Goal: Information Seeking & Learning: Learn about a topic

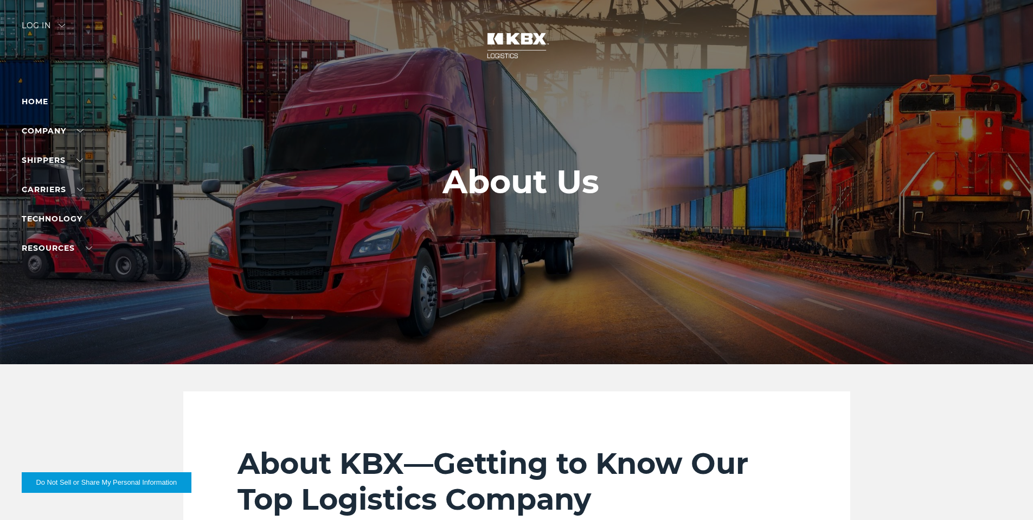
click at [510, 191] on h1 "About Us" at bounding box center [521, 181] width 157 height 37
click at [56, 218] on link "Technology" at bounding box center [52, 219] width 61 height 10
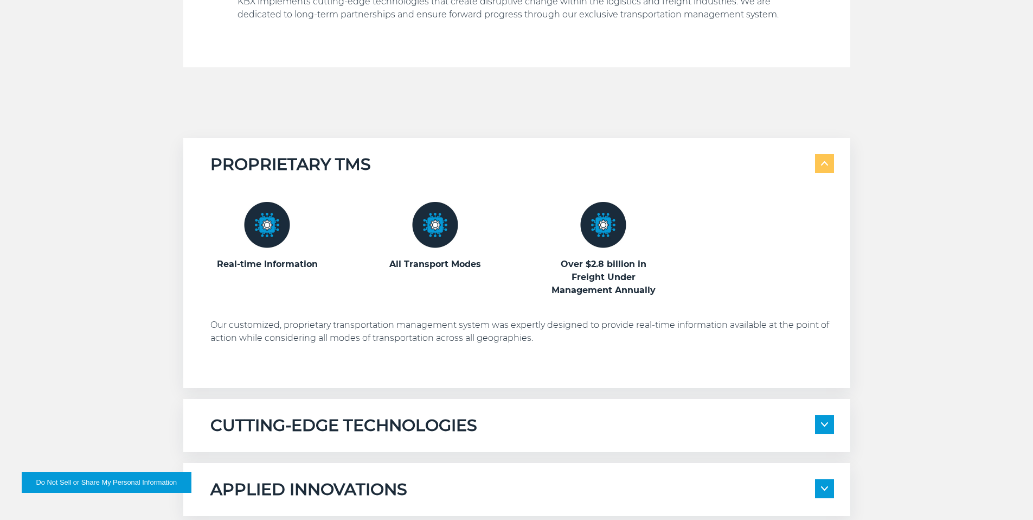
scroll to position [586, 0]
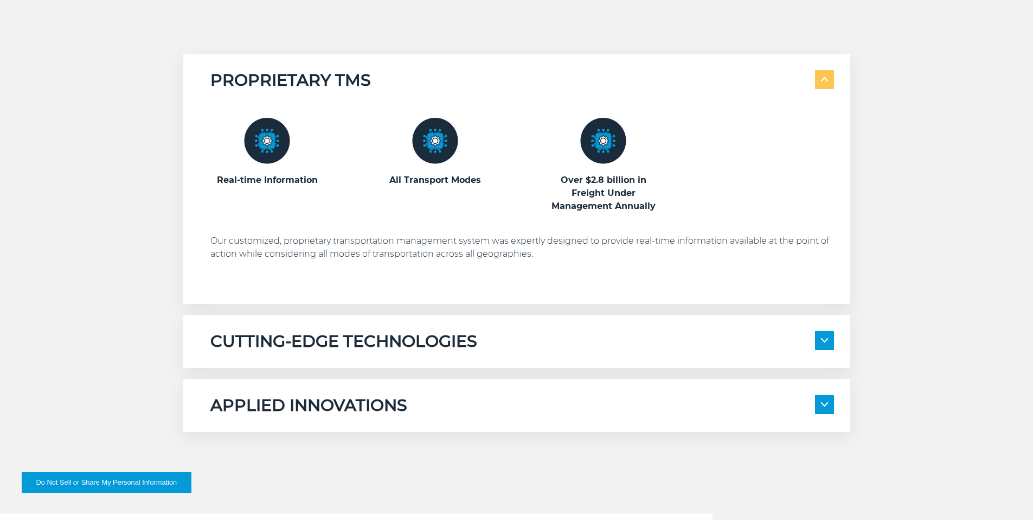
click at [394, 328] on div "CUTTING-EDGE TECHNOLOGIES Transportation Management System KBX Track" at bounding box center [516, 341] width 667 height 53
click at [822, 343] on span at bounding box center [824, 340] width 19 height 19
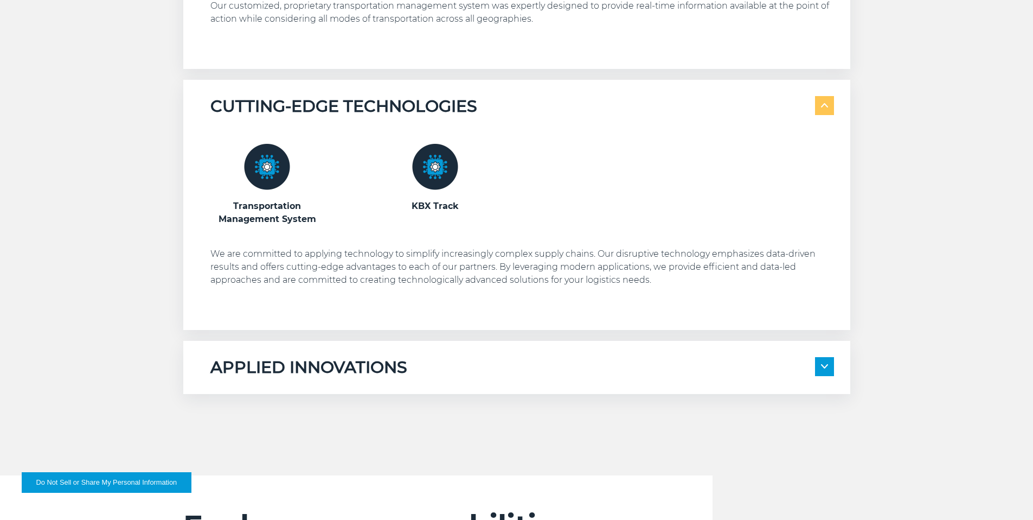
scroll to position [851, 0]
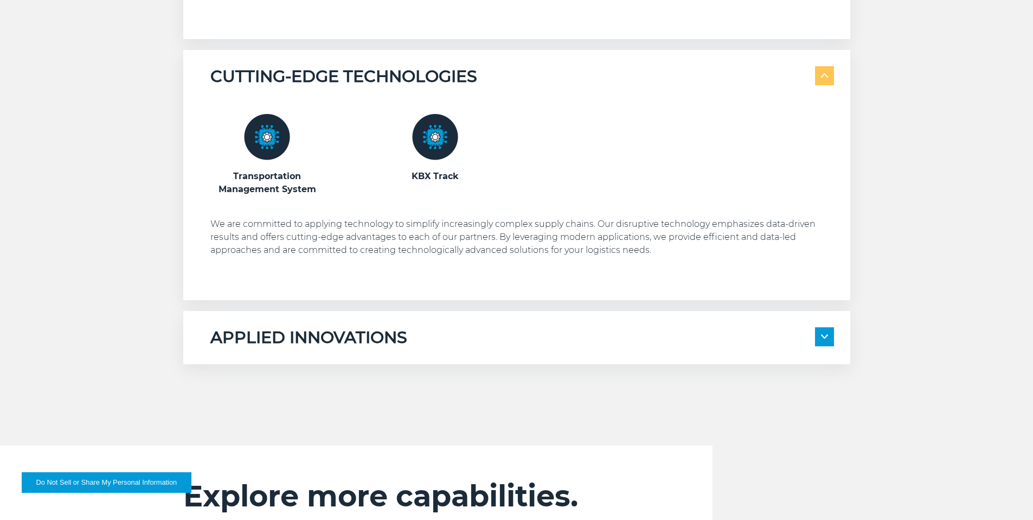
click at [372, 337] on h5 "APPLIED INNOVATIONS" at bounding box center [308, 337] width 197 height 21
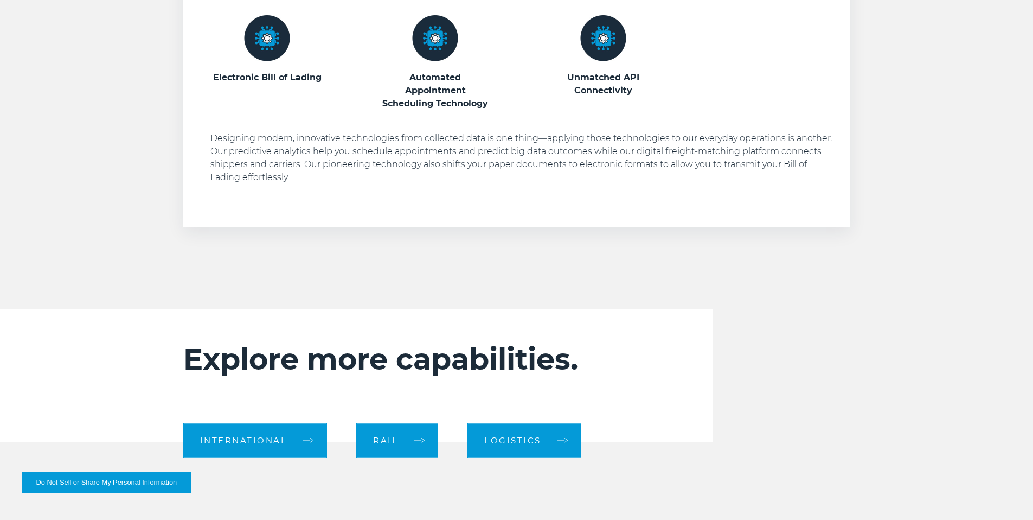
scroll to position [1448, 0]
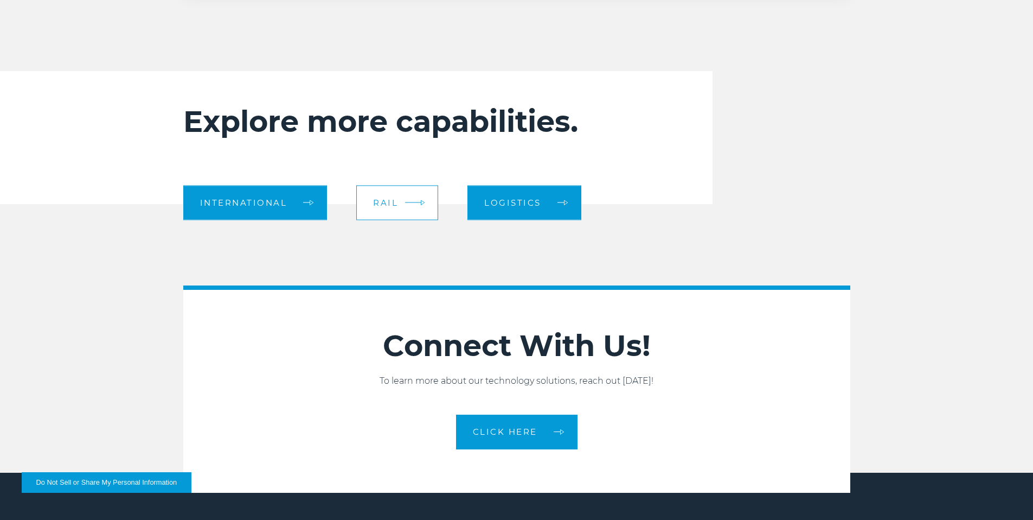
click at [417, 207] on link "Rail" at bounding box center [397, 202] width 82 height 35
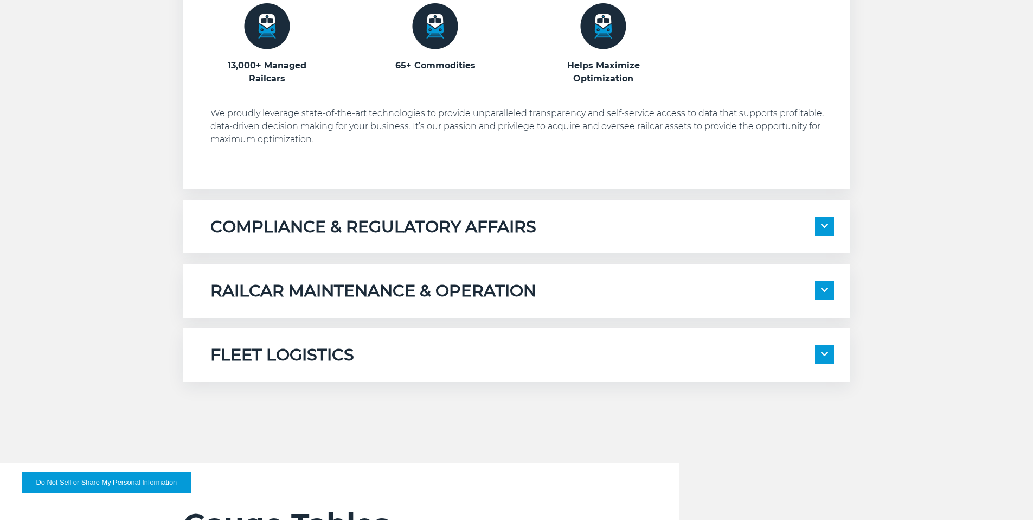
scroll to position [809, 0]
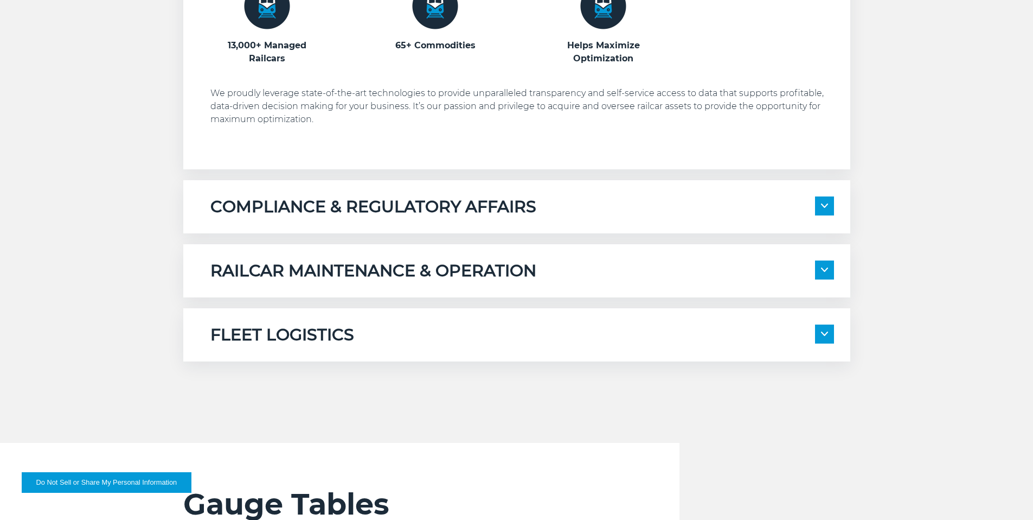
click at [389, 337] on div "FLEET LOGISTICS" at bounding box center [522, 334] width 624 height 21
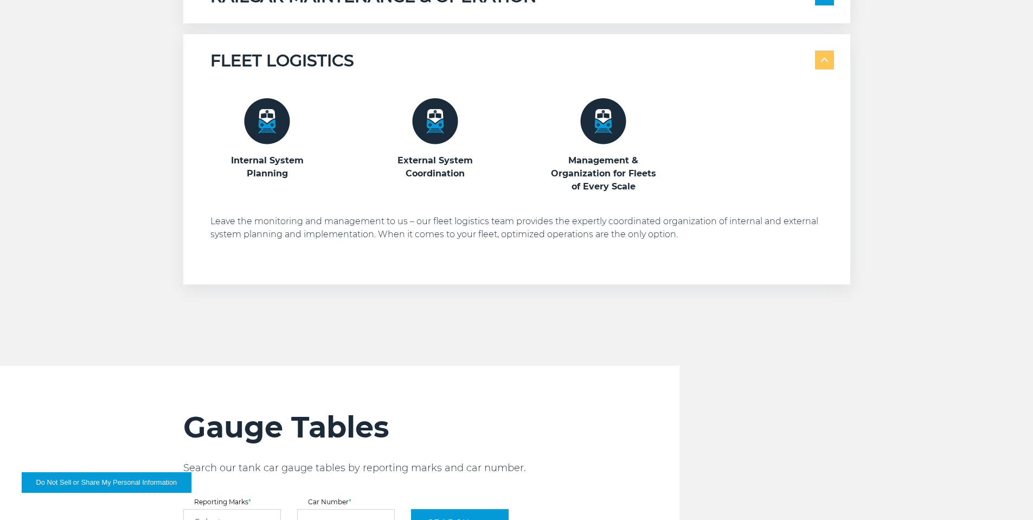
scroll to position [1030, 0]
